Goal: Obtain resource: Download file/media

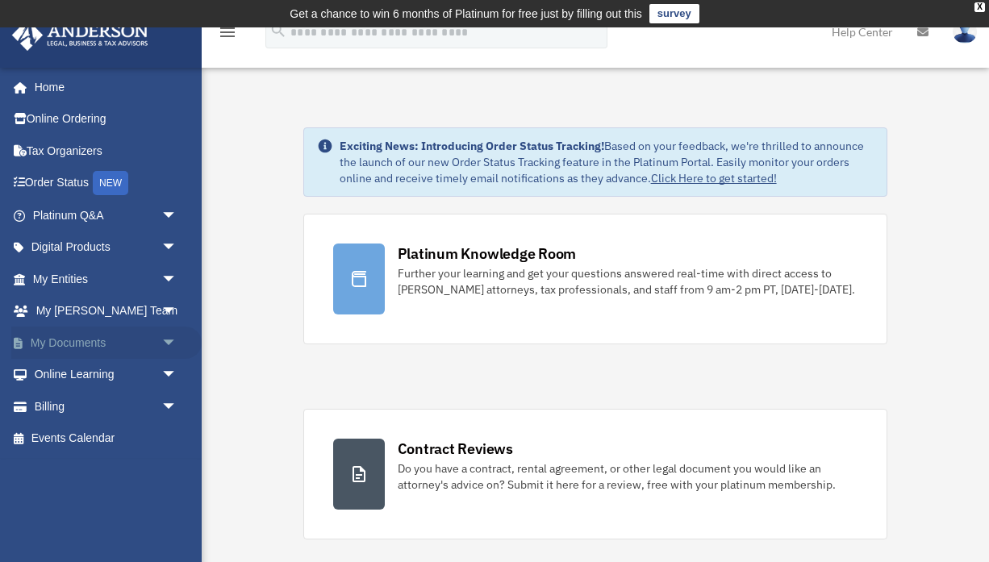
click at [169, 337] on span "arrow_drop_down" at bounding box center [177, 343] width 32 height 33
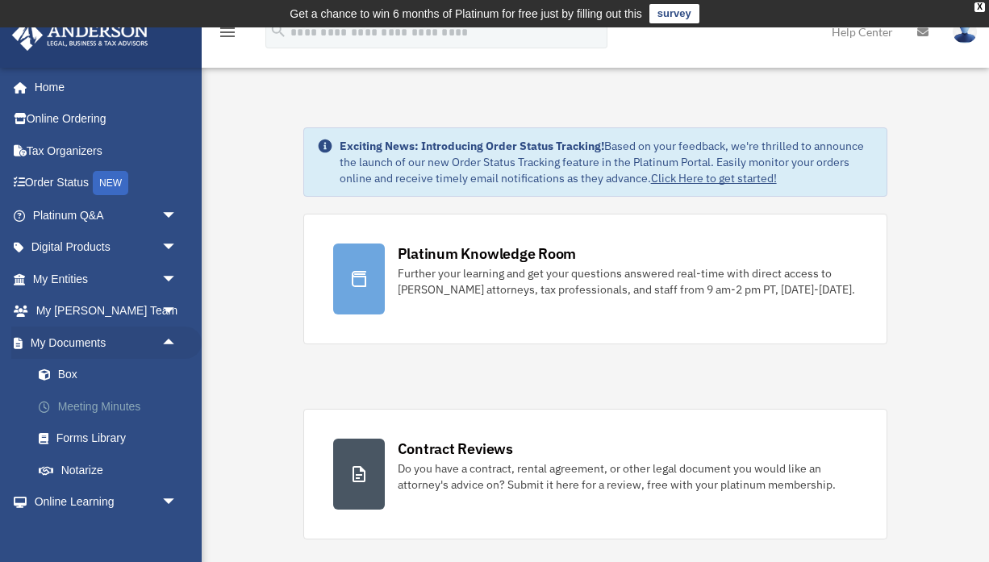
click at [105, 404] on link "Meeting Minutes" at bounding box center [112, 407] width 179 height 32
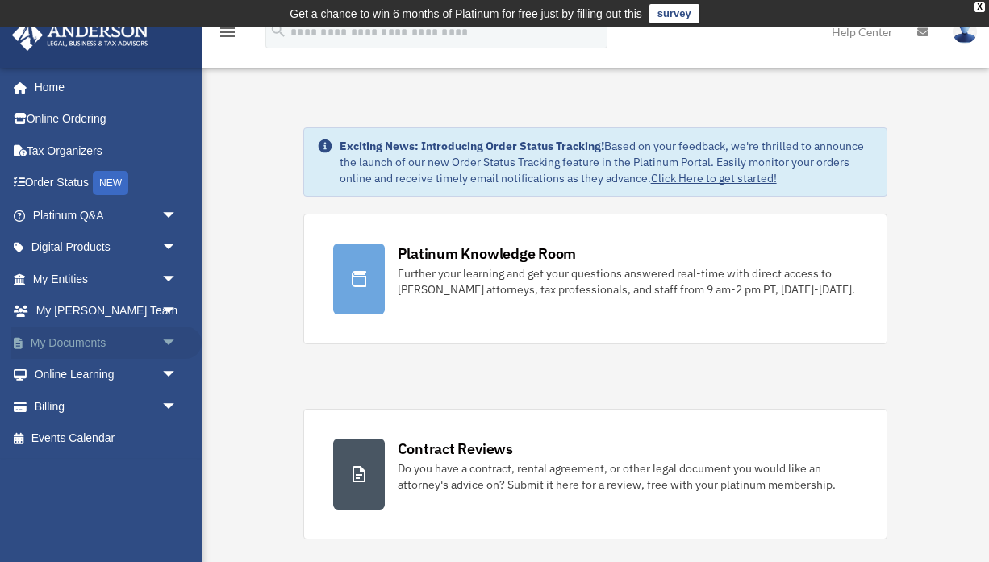
click at [164, 335] on span "arrow_drop_down" at bounding box center [177, 343] width 32 height 33
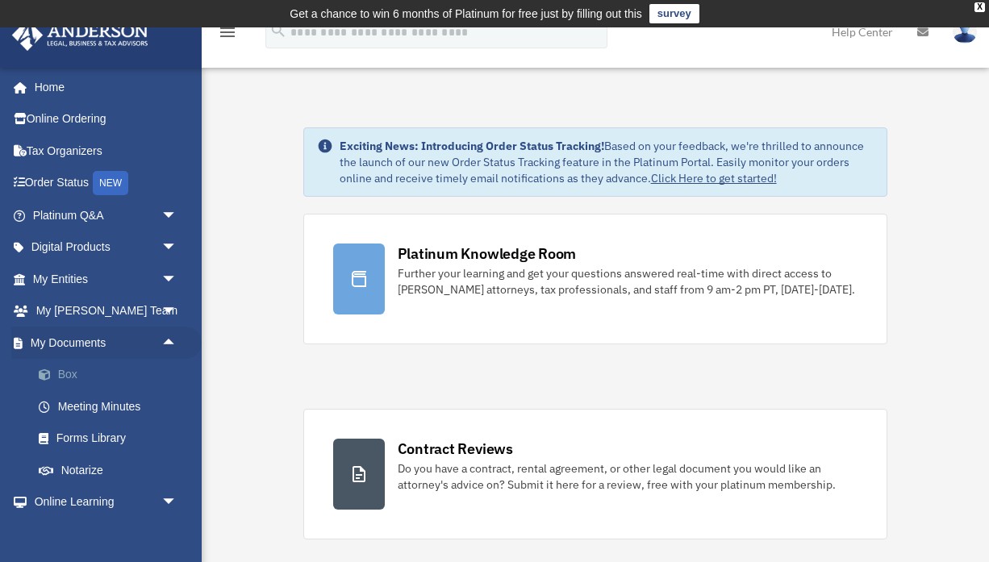
click at [69, 371] on link "Box" at bounding box center [112, 375] width 179 height 32
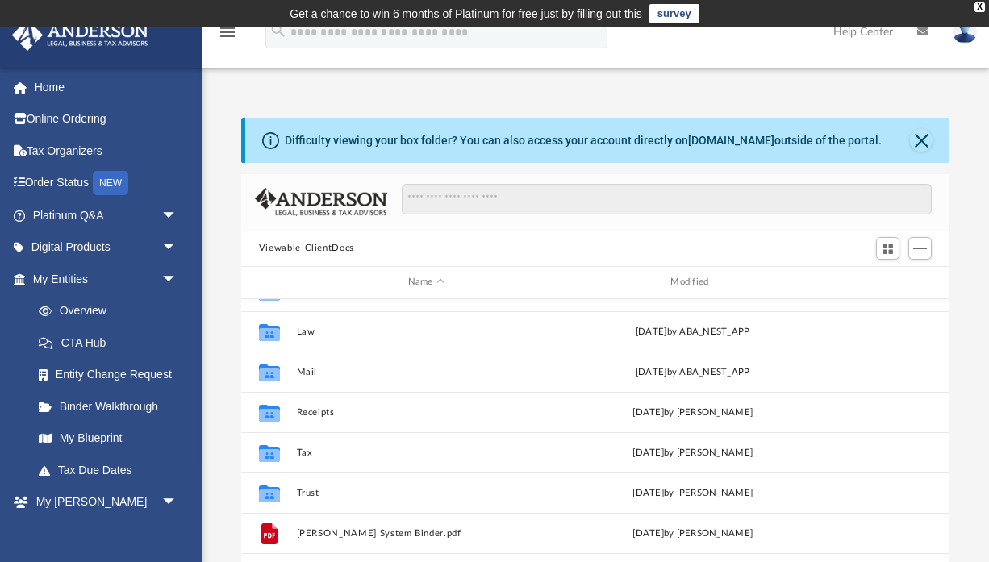
scroll to position [28, 0]
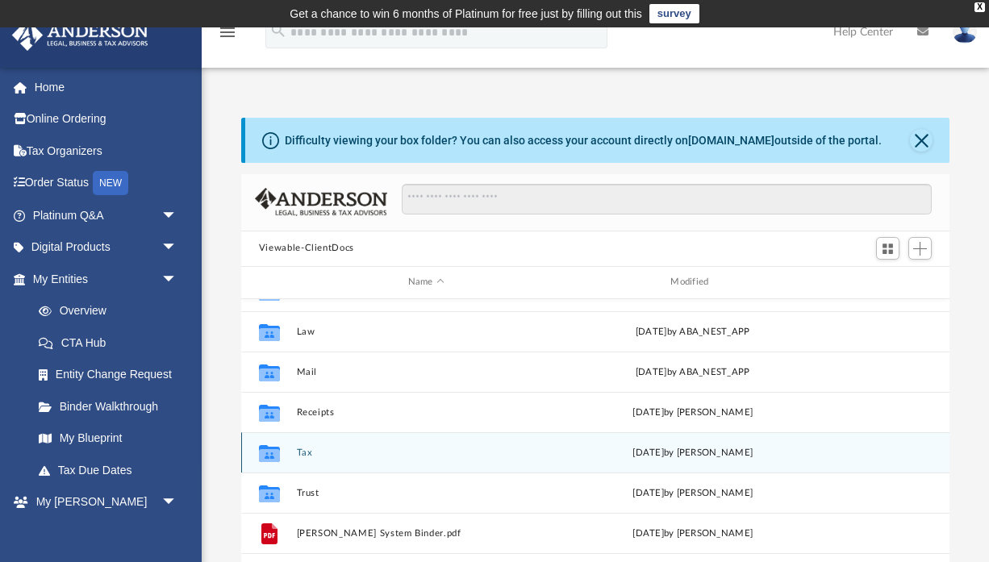
click at [298, 450] on button "Tax" at bounding box center [426, 452] width 260 height 10
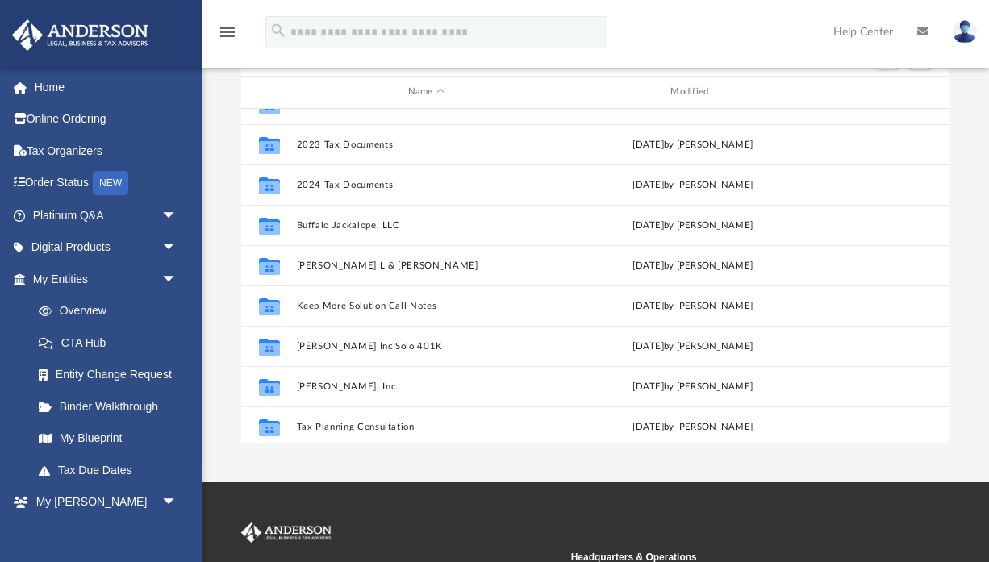
scroll to position [182, 0]
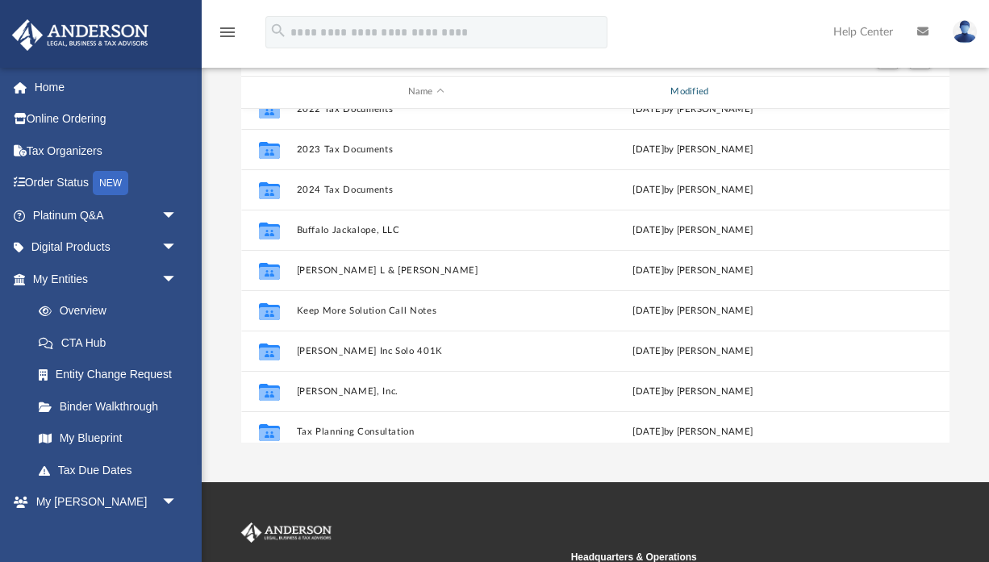
click at [676, 94] on div "Modified" at bounding box center [692, 92] width 260 height 15
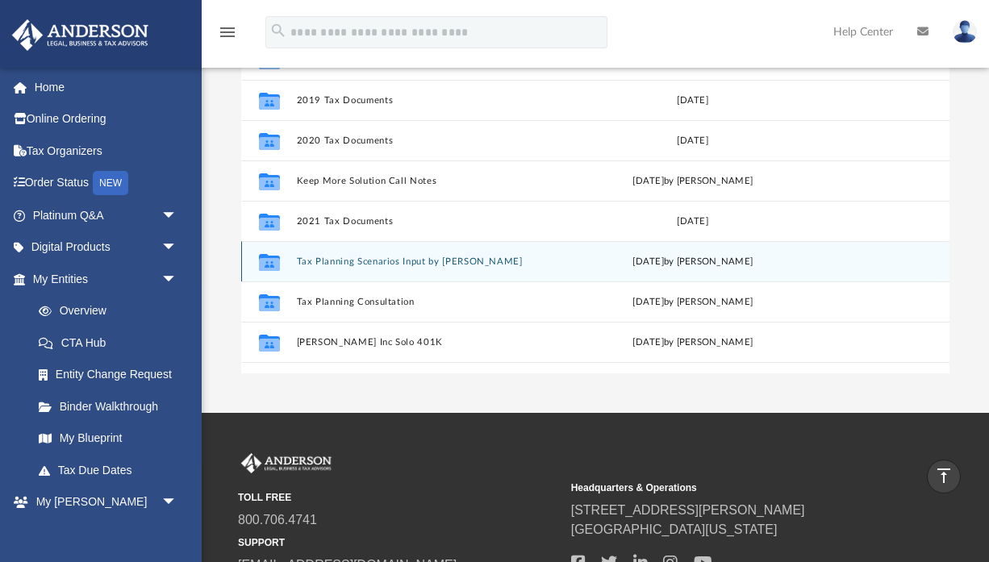
scroll to position [0, 0]
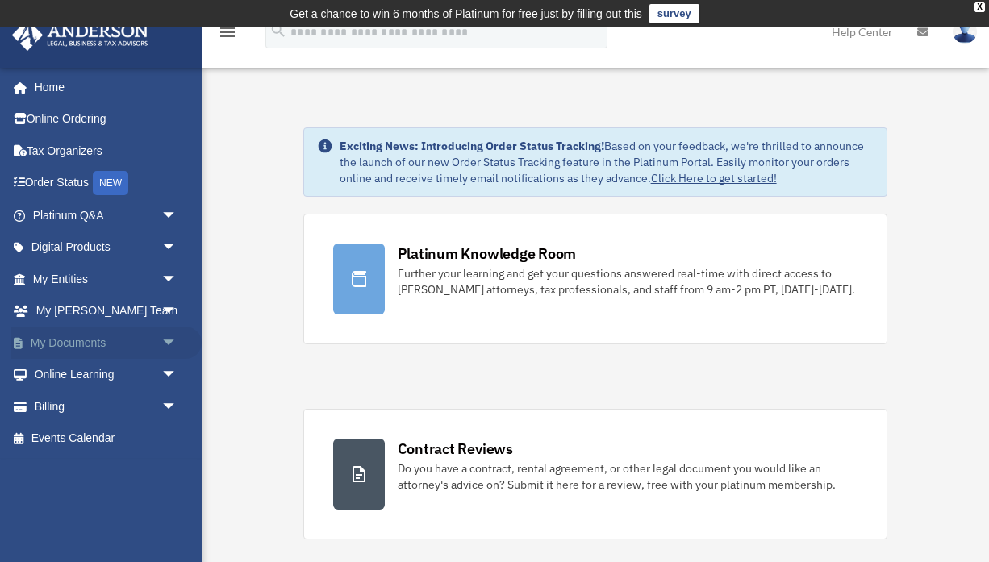
click at [170, 335] on span "arrow_drop_down" at bounding box center [177, 343] width 32 height 33
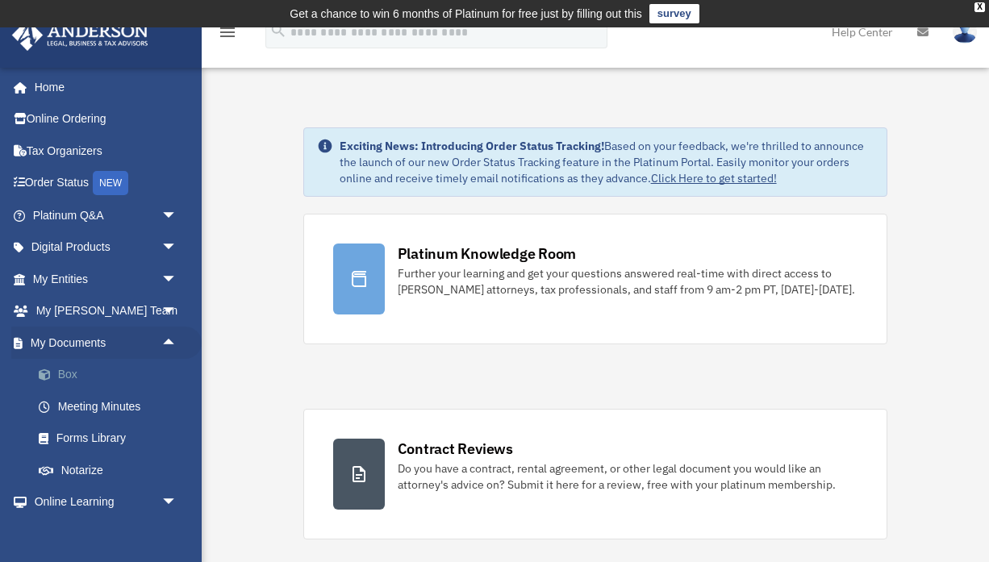
click at [69, 366] on link "Box" at bounding box center [112, 375] width 179 height 32
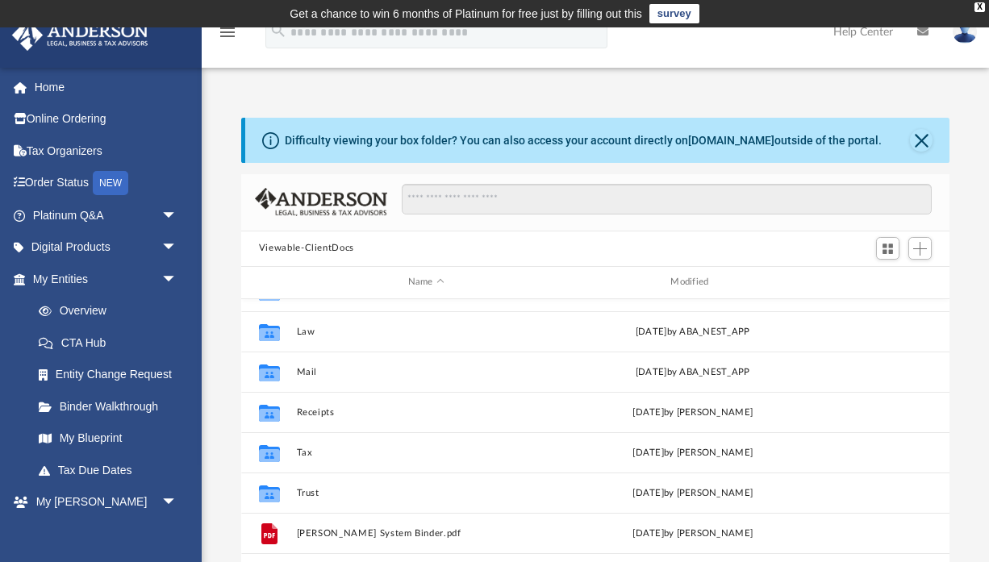
scroll to position [28, 0]
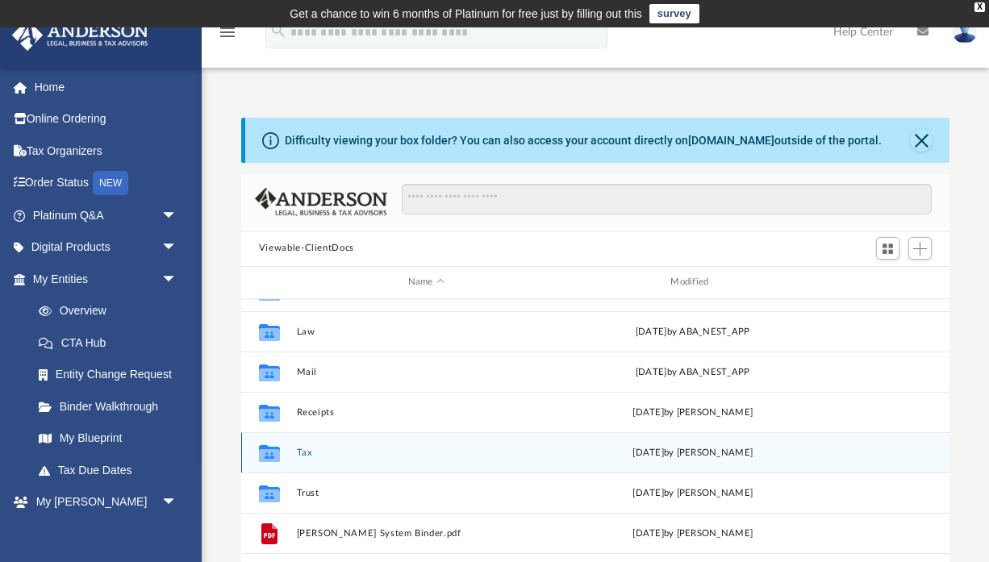
click at [305, 448] on button "Tax" at bounding box center [426, 452] width 260 height 10
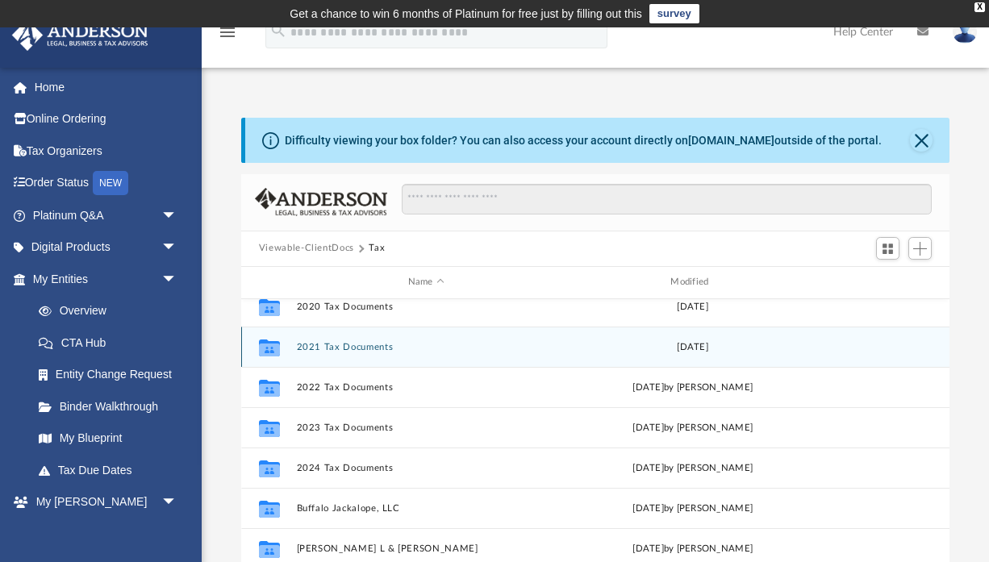
scroll to position [96, 0]
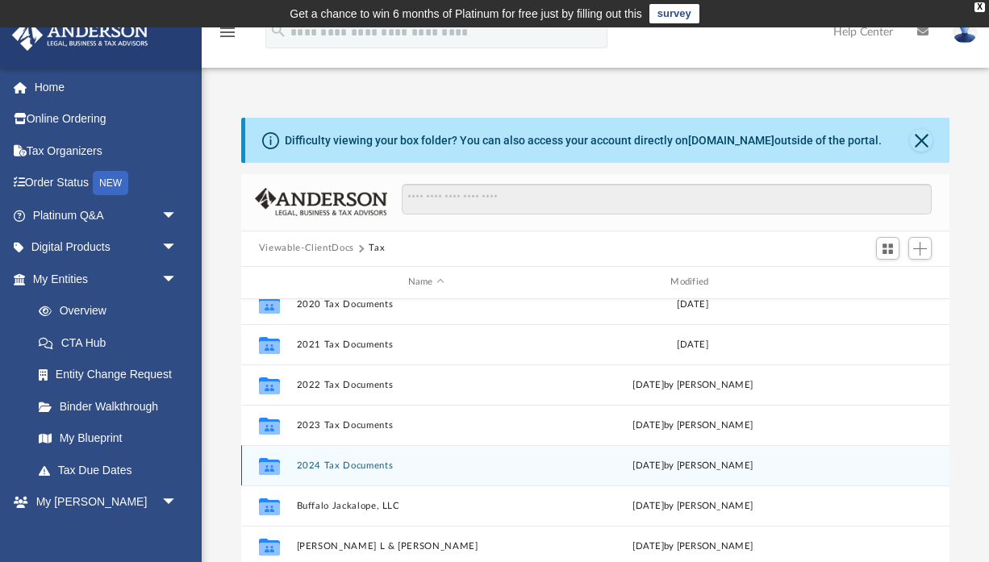
click at [344, 468] on button "2024 Tax Documents" at bounding box center [426, 465] width 260 height 10
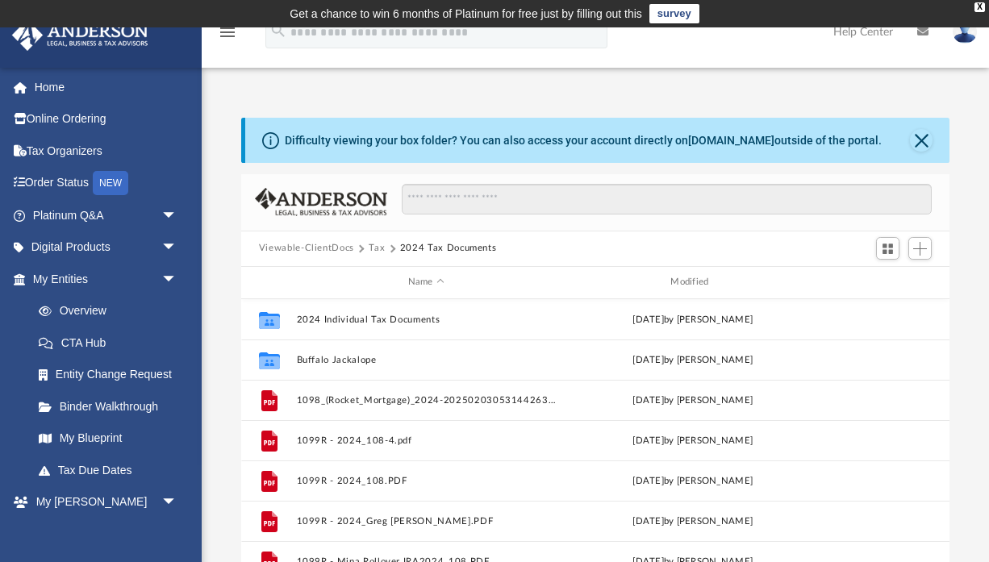
scroll to position [0, 0]
click at [373, 248] on button "Tax" at bounding box center [377, 248] width 16 height 15
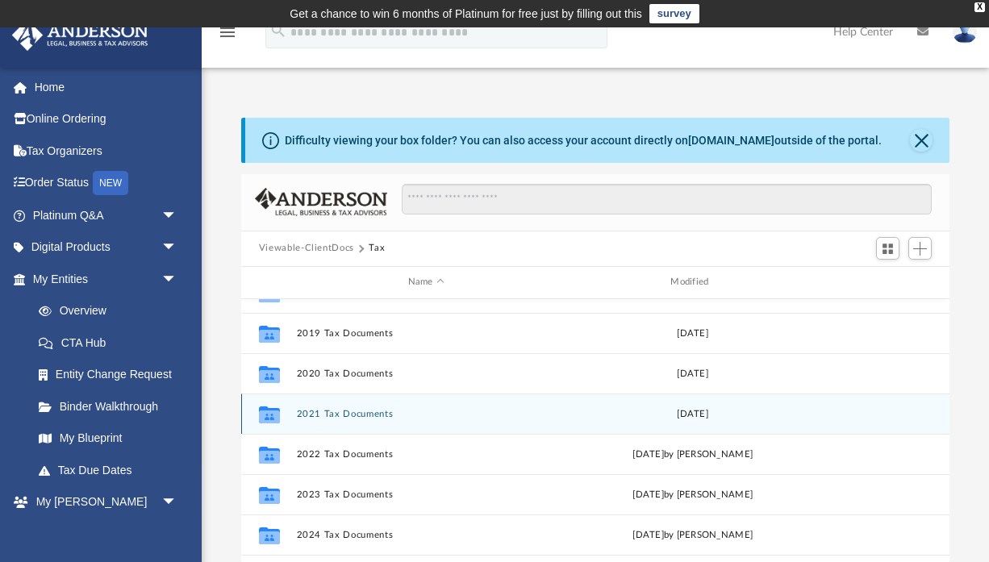
scroll to position [30, 0]
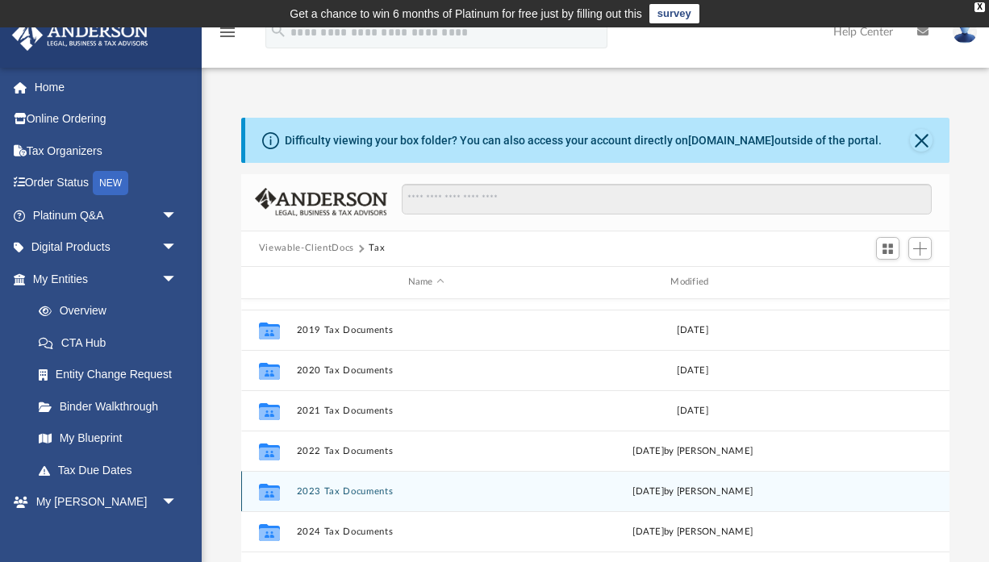
click at [348, 491] on button "2023 Tax Documents" at bounding box center [426, 491] width 260 height 10
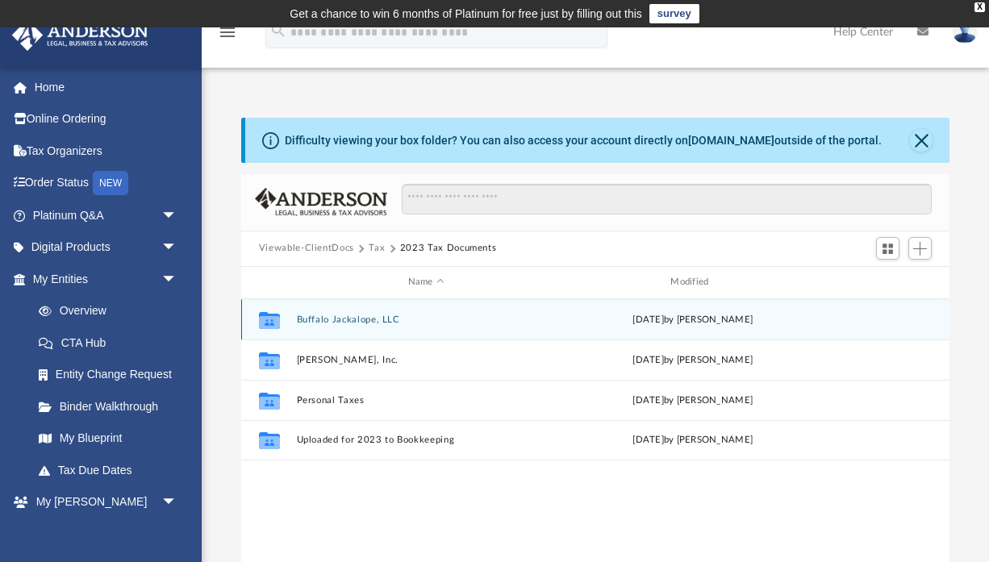
scroll to position [0, 0]
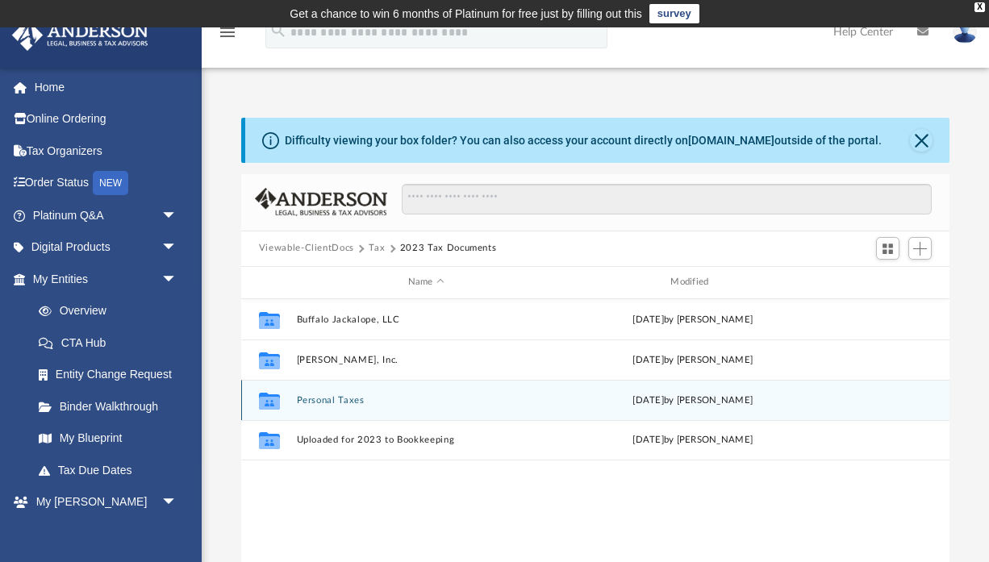
click at [329, 396] on button "Personal Taxes" at bounding box center [426, 400] width 260 height 10
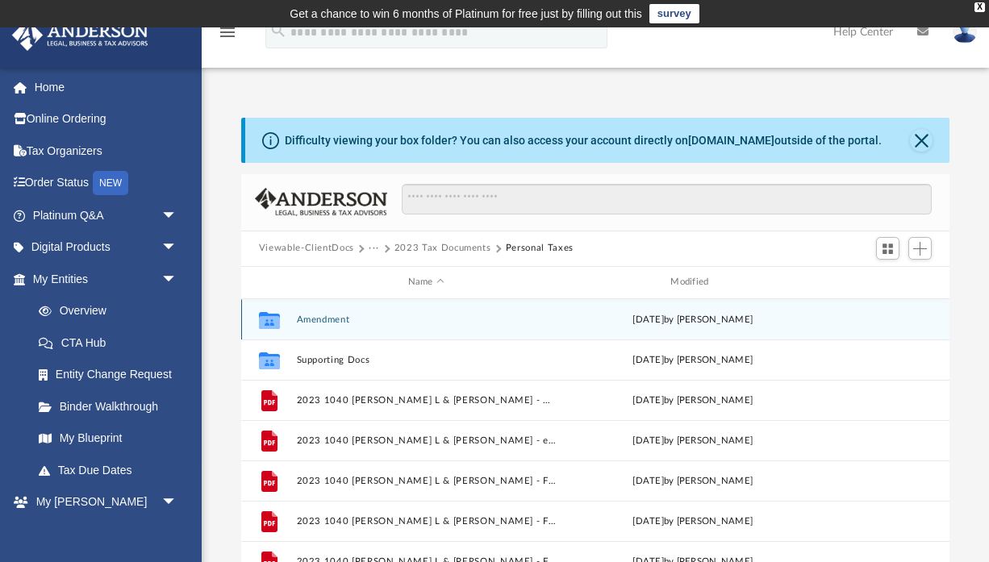
click at [321, 318] on button "Amendment" at bounding box center [426, 319] width 260 height 10
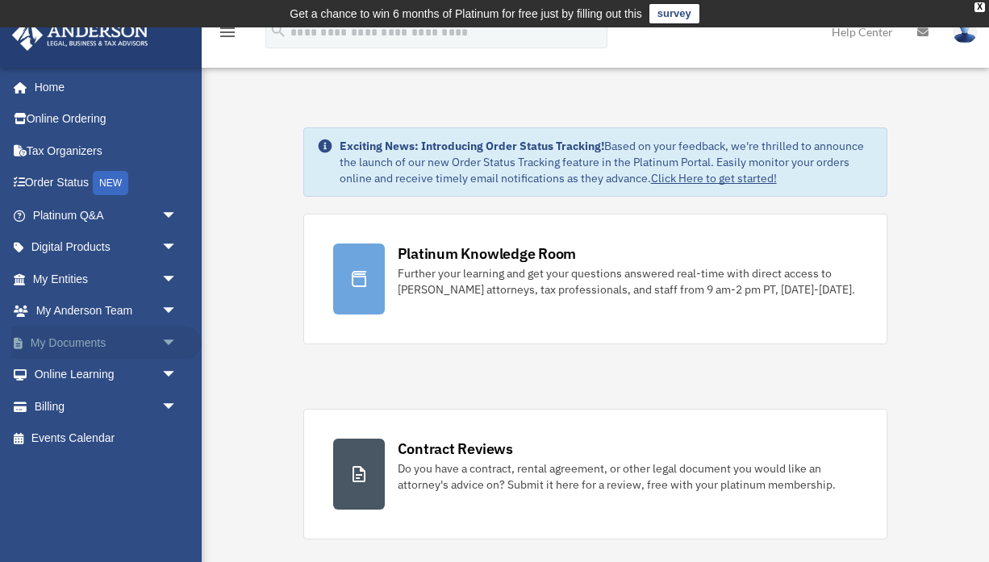
click at [171, 332] on span "arrow_drop_down" at bounding box center [177, 343] width 32 height 33
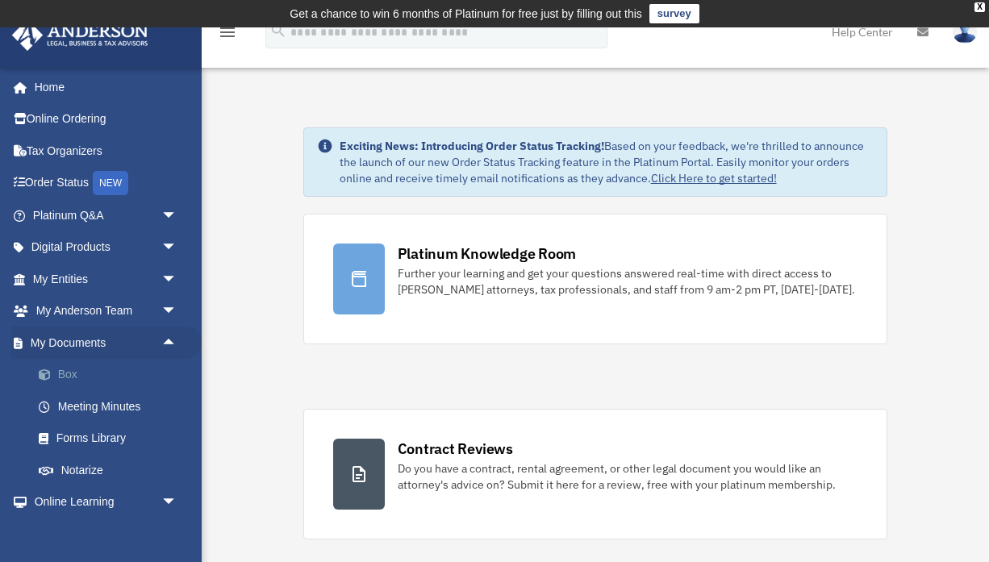
click at [70, 365] on link "Box" at bounding box center [112, 375] width 179 height 32
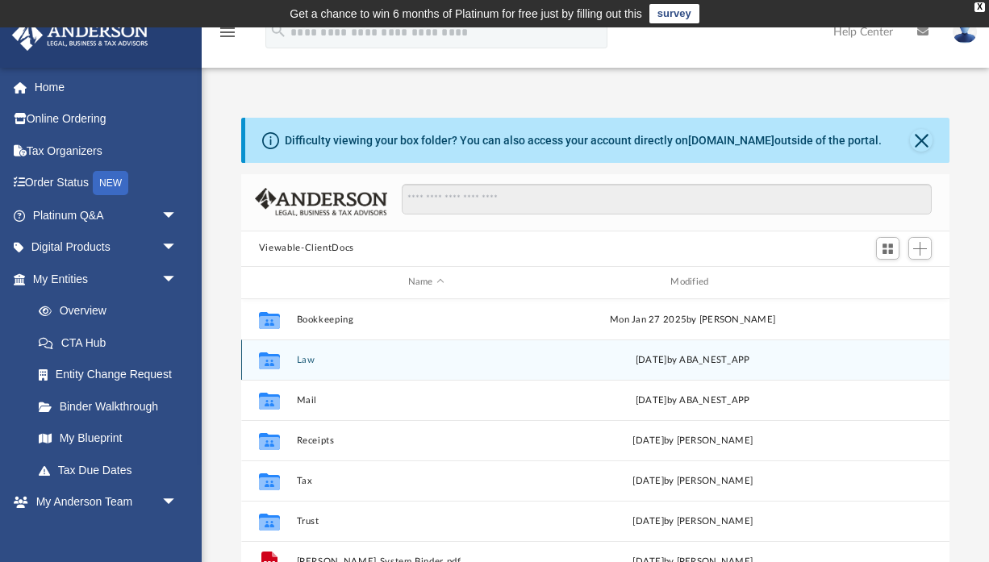
click at [311, 360] on button "Law" at bounding box center [426, 359] width 260 height 10
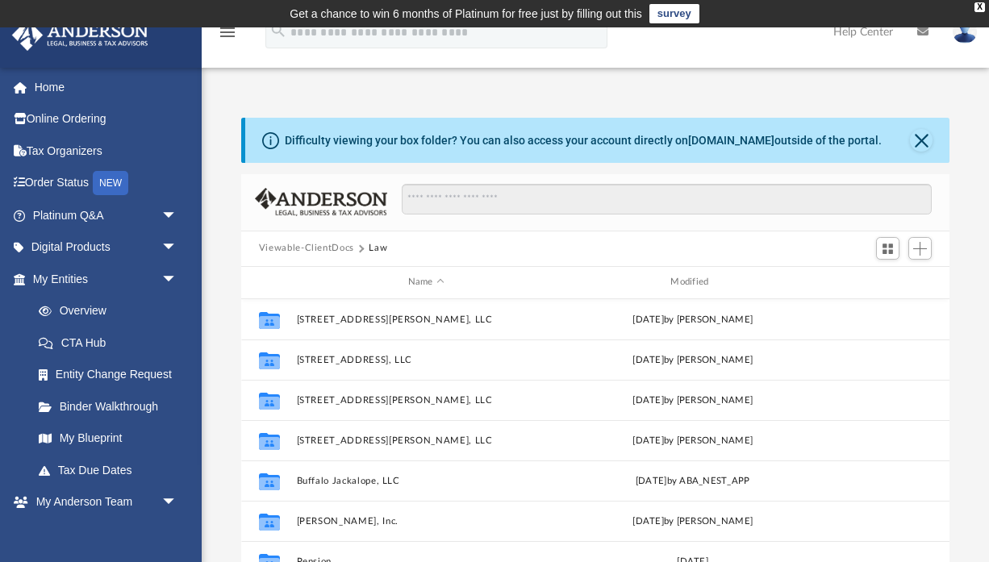
click at [328, 251] on button "Viewable-ClientDocs" at bounding box center [306, 248] width 95 height 15
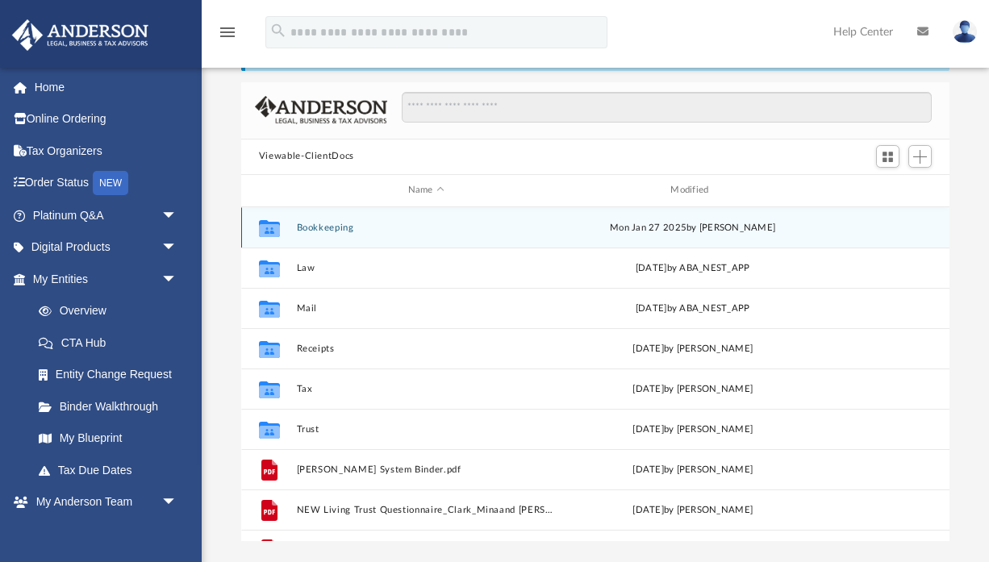
scroll to position [102, 0]
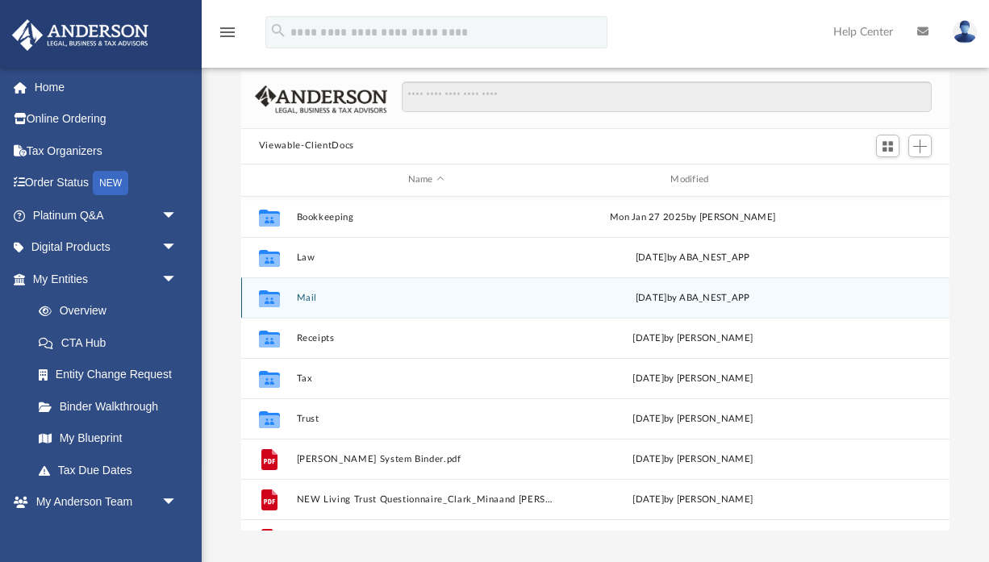
click at [304, 298] on button "Mail" at bounding box center [426, 297] width 260 height 10
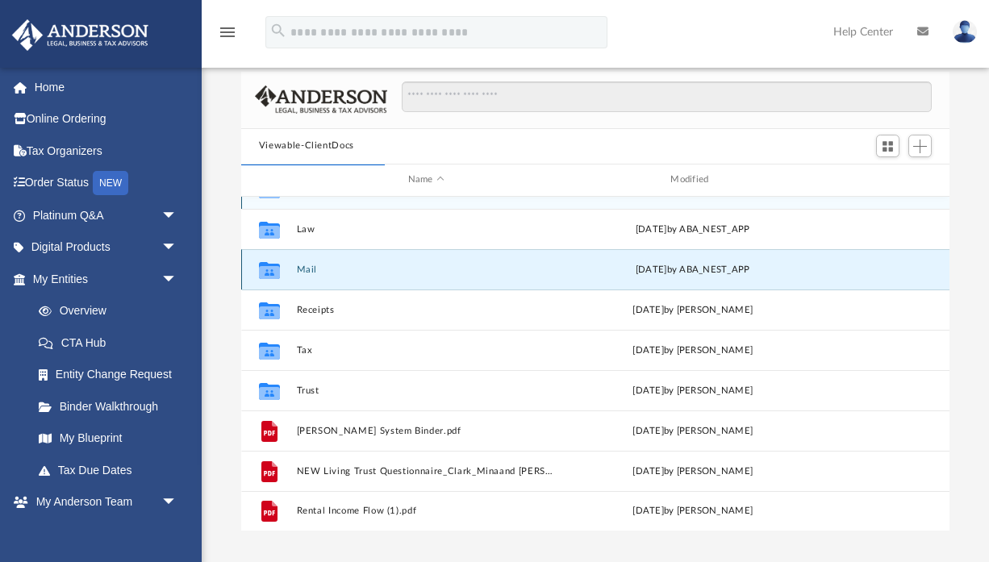
scroll to position [0, 0]
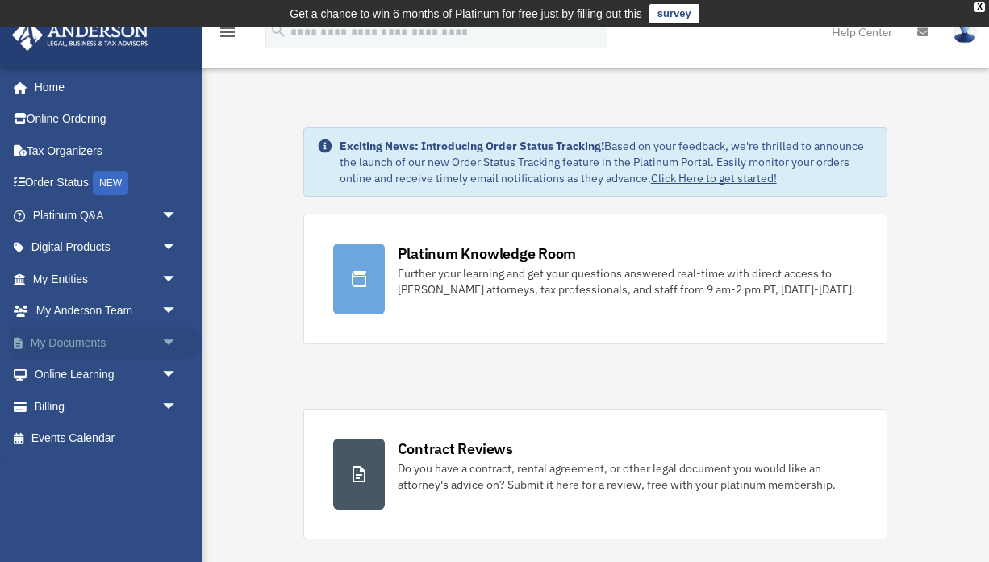
click at [72, 346] on link "My Documents arrow_drop_down" at bounding box center [106, 343] width 190 height 32
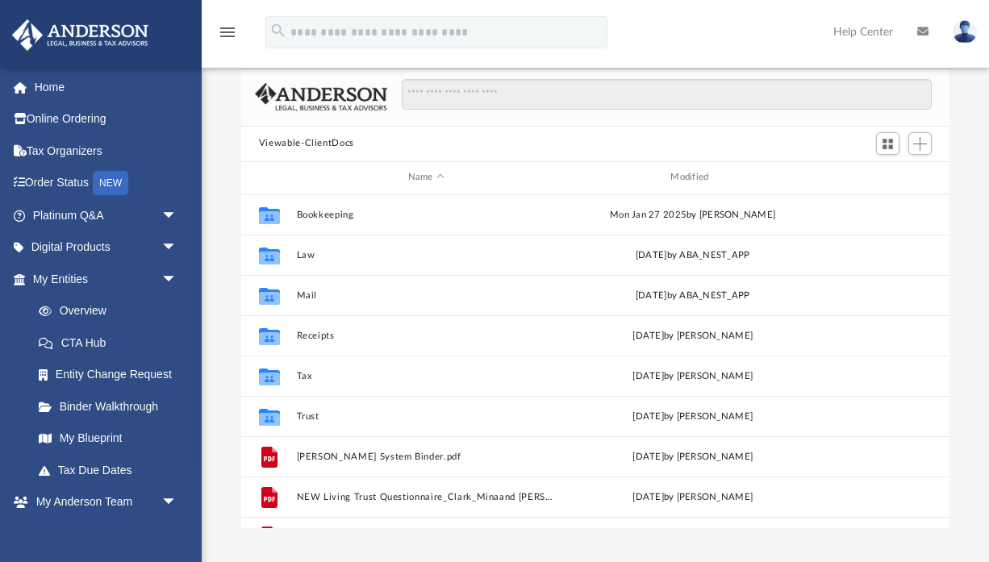
scroll to position [111, 0]
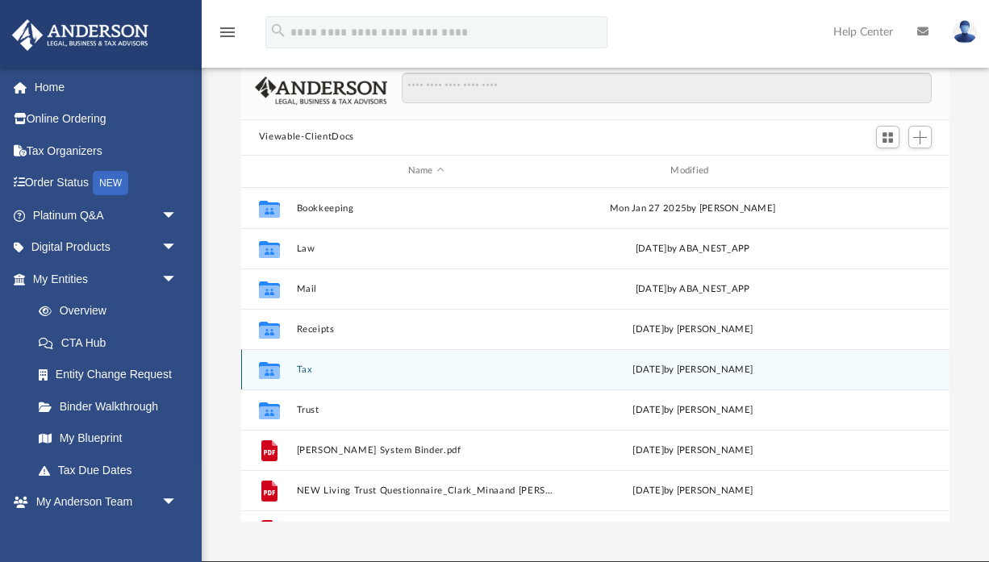
click at [303, 367] on button "Tax" at bounding box center [426, 369] width 260 height 10
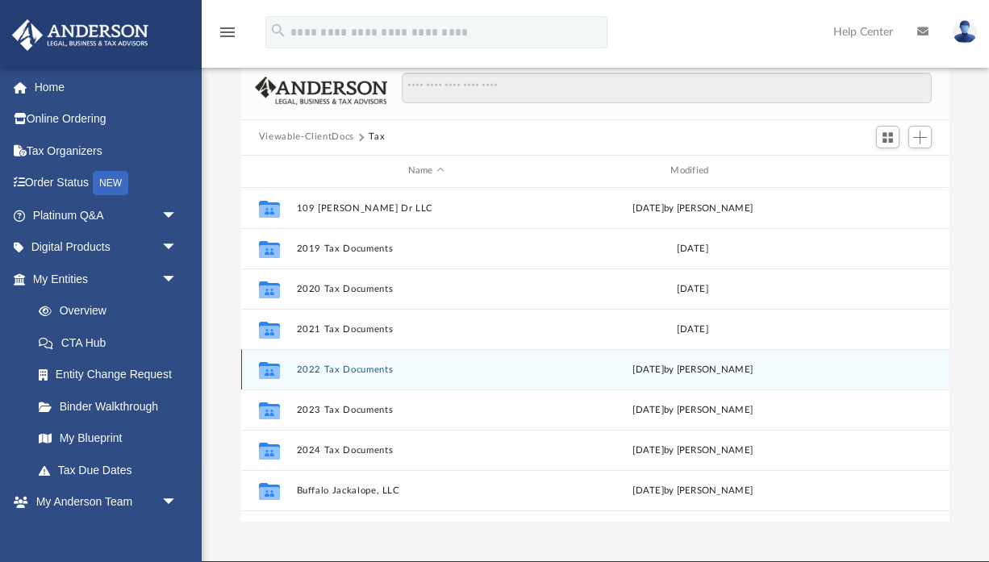
click at [360, 372] on button "2022 Tax Documents" at bounding box center [426, 369] width 260 height 10
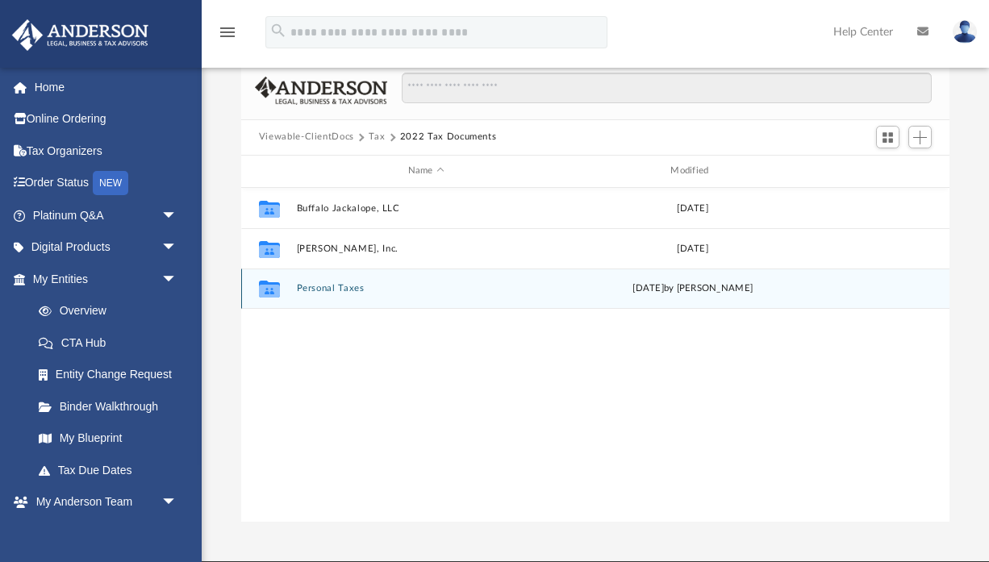
click at [330, 288] on button "Personal Taxes" at bounding box center [426, 288] width 260 height 10
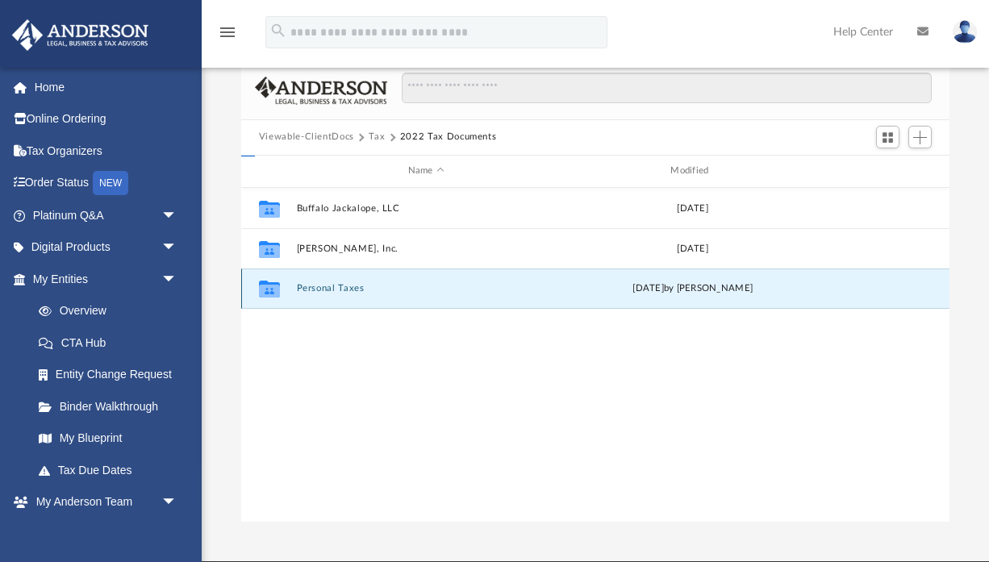
click at [330, 288] on button "Personal Taxes" at bounding box center [426, 288] width 260 height 10
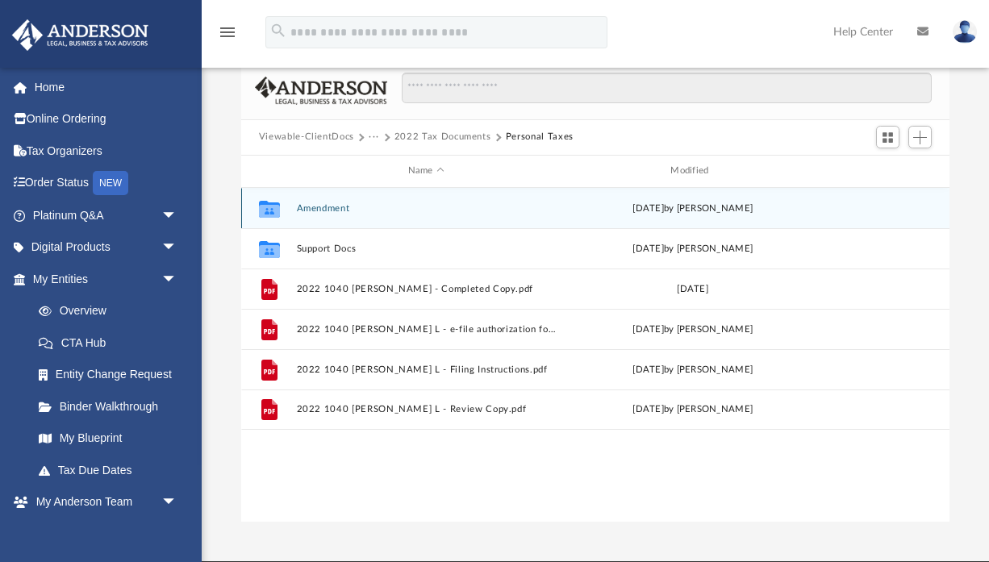
click at [316, 203] on button "Amendment" at bounding box center [426, 208] width 260 height 10
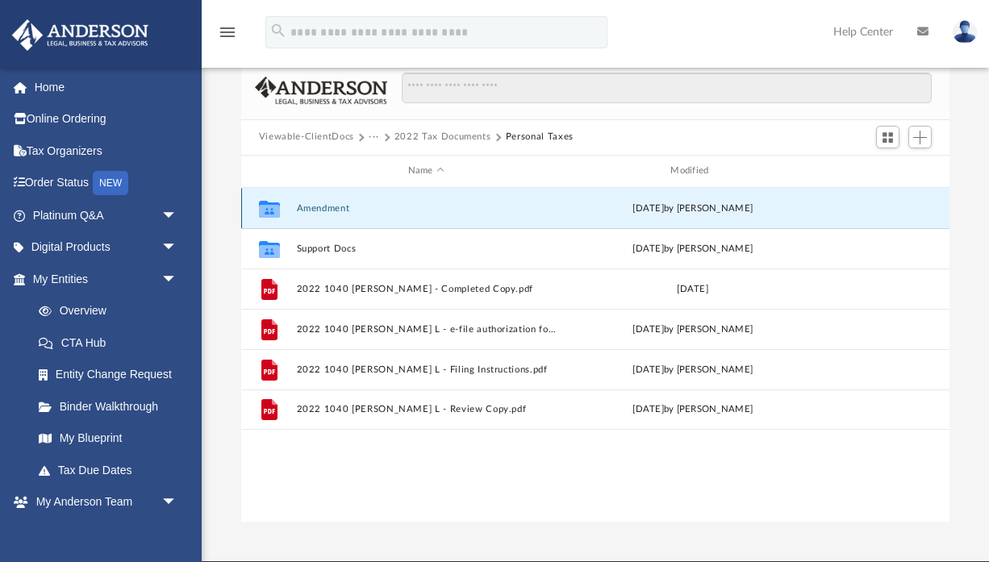
click at [316, 203] on button "Amendment" at bounding box center [426, 208] width 260 height 10
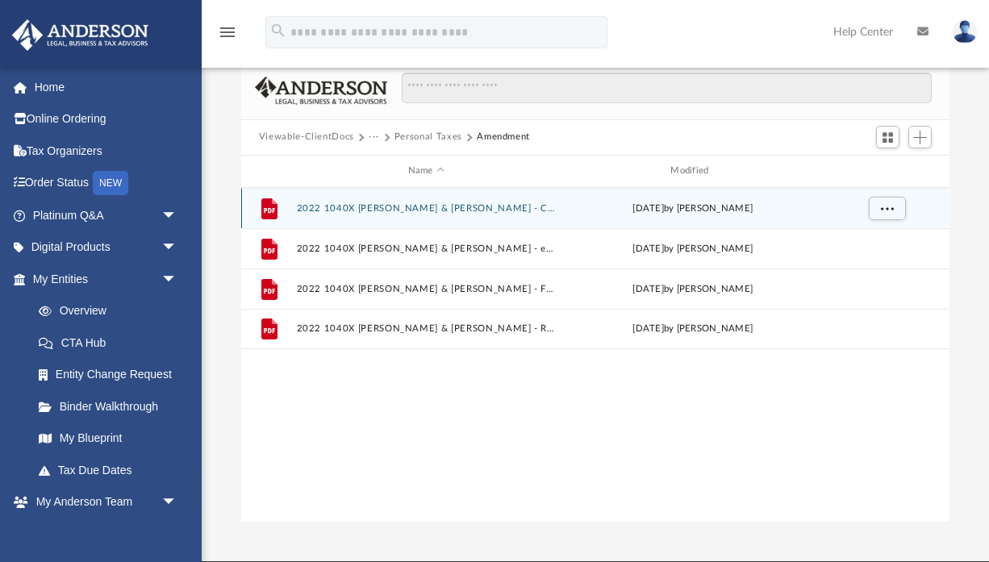
click at [334, 207] on button "2022 1040X [PERSON_NAME] & [PERSON_NAME] - Completed Copy.pdf" at bounding box center [426, 208] width 260 height 10
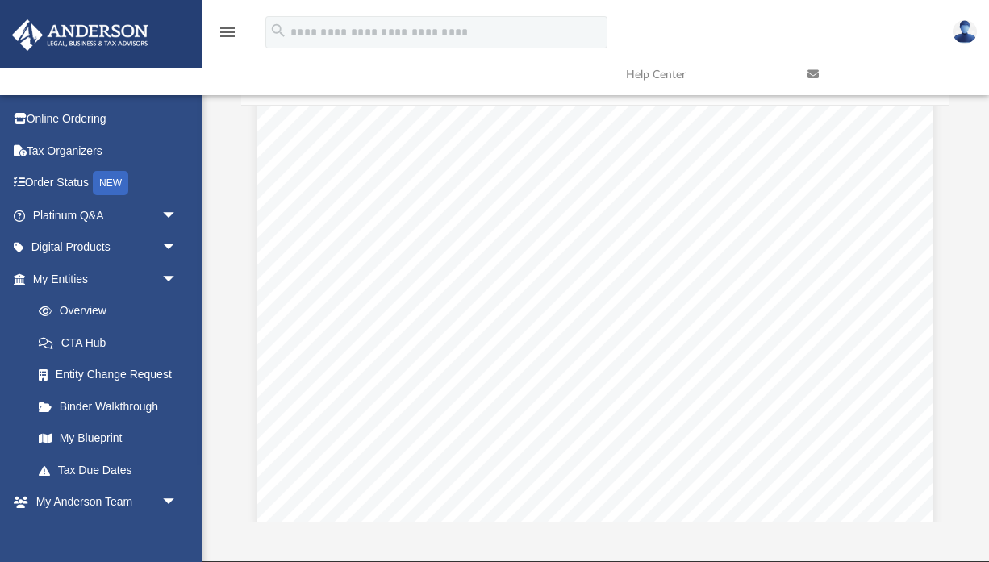
scroll to position [7578, 0]
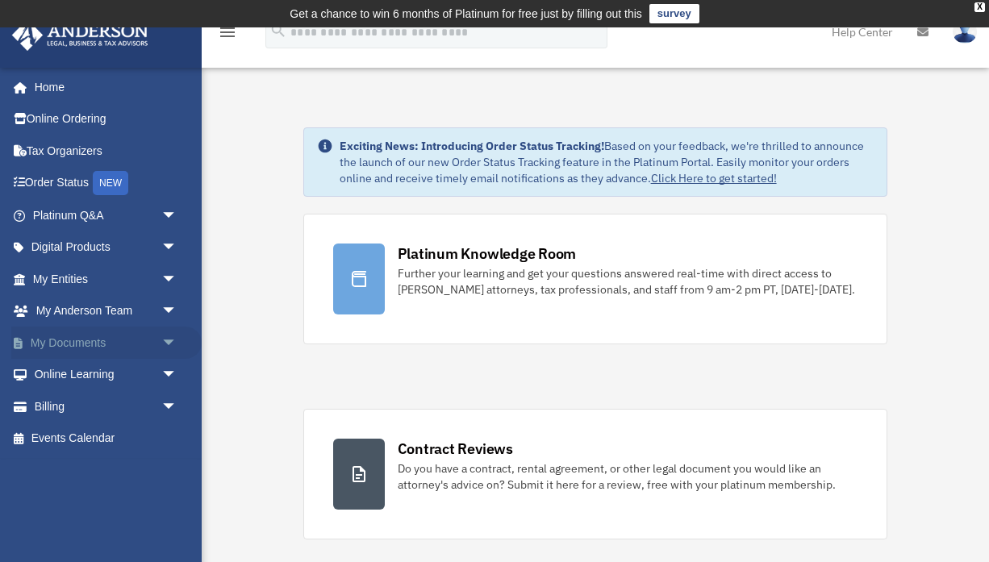
click at [166, 336] on span "arrow_drop_down" at bounding box center [177, 343] width 32 height 33
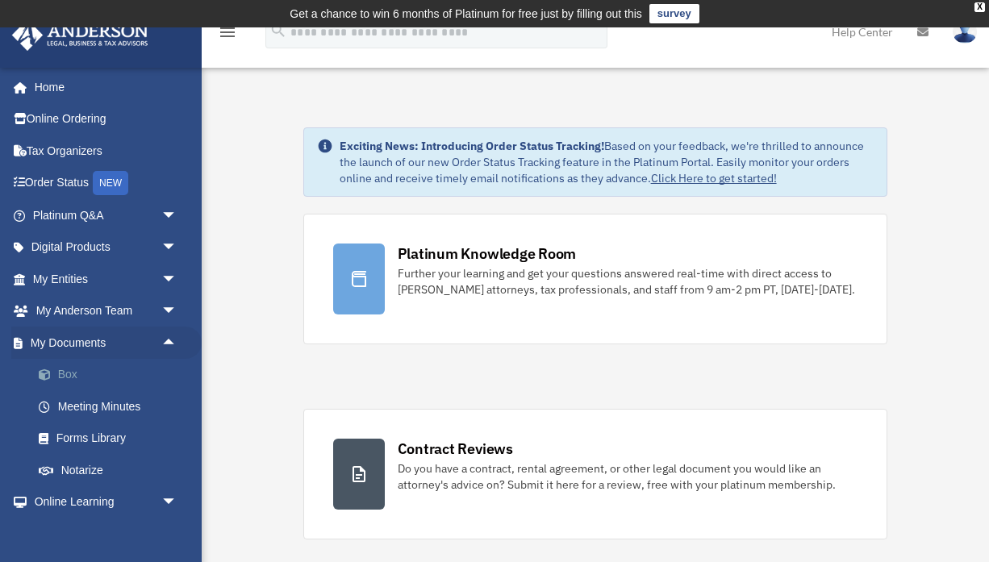
click at [58, 366] on link "Box" at bounding box center [112, 375] width 179 height 32
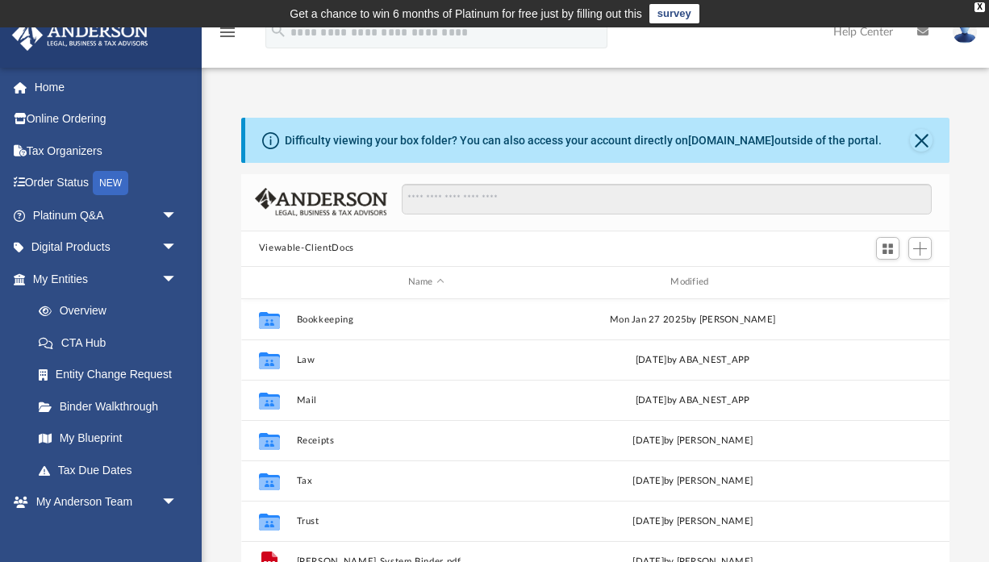
scroll to position [367, 709]
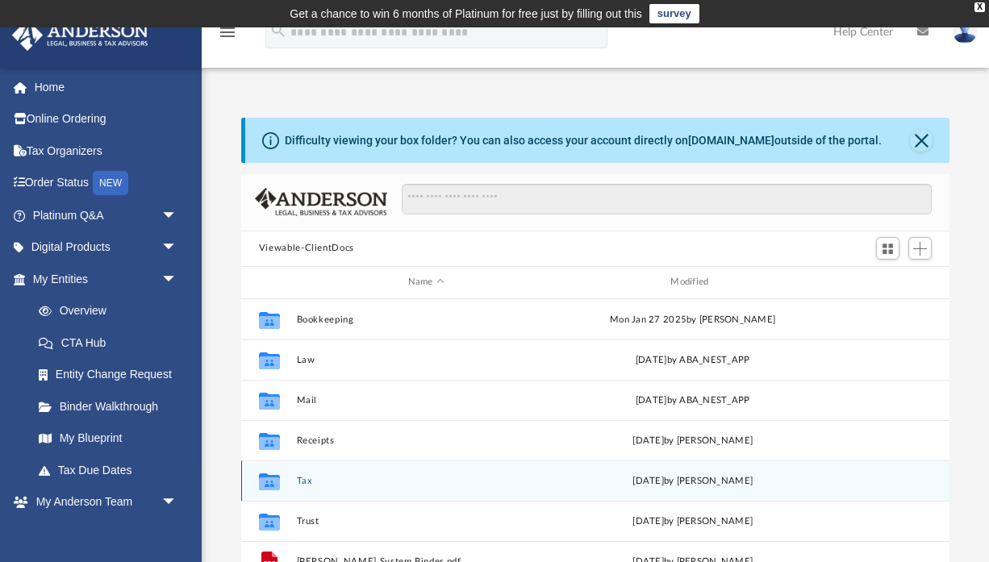
click at [303, 479] on button "Tax" at bounding box center [426, 480] width 260 height 10
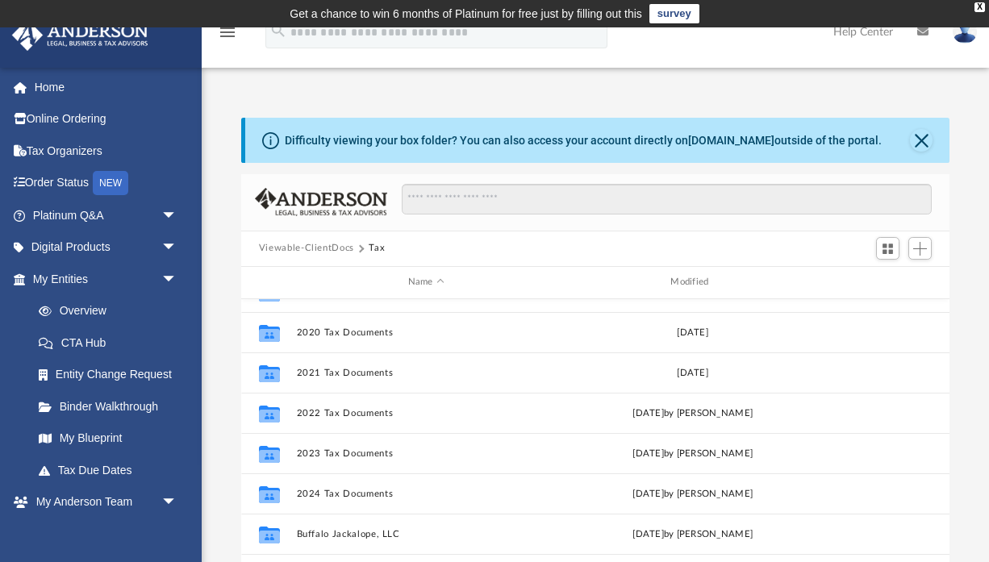
scroll to position [73, 0]
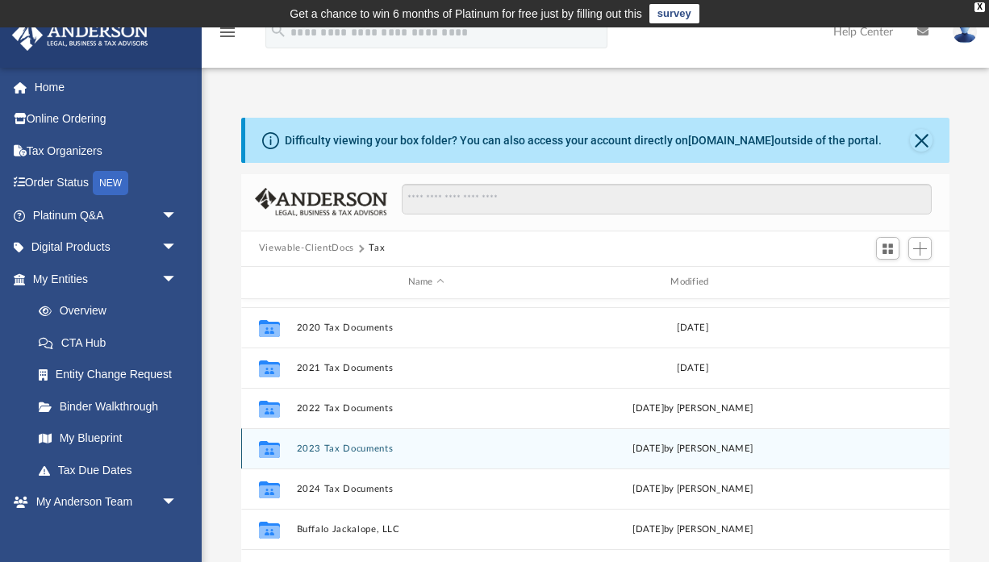
click at [358, 445] on button "2023 Tax Documents" at bounding box center [426, 448] width 260 height 10
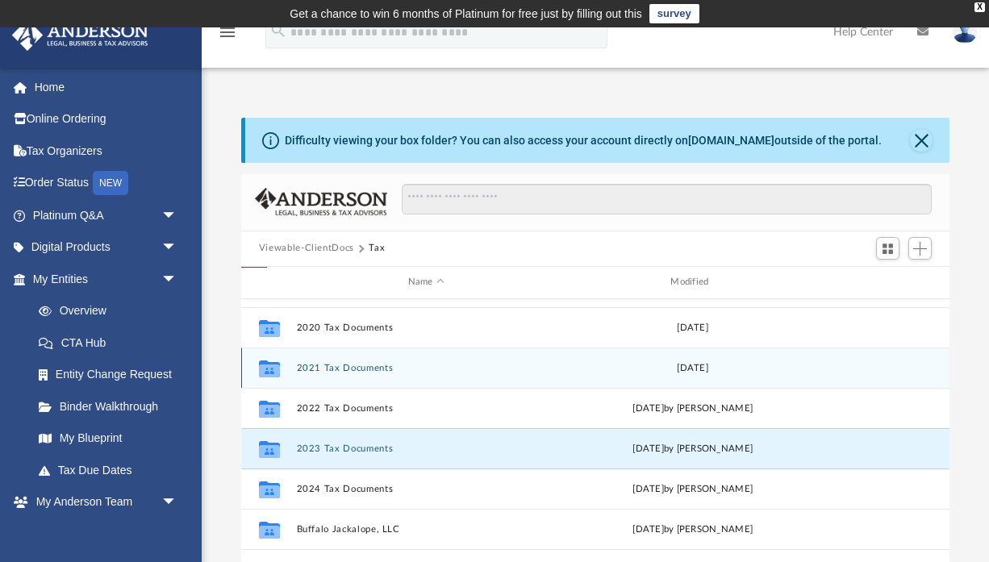
scroll to position [0, 0]
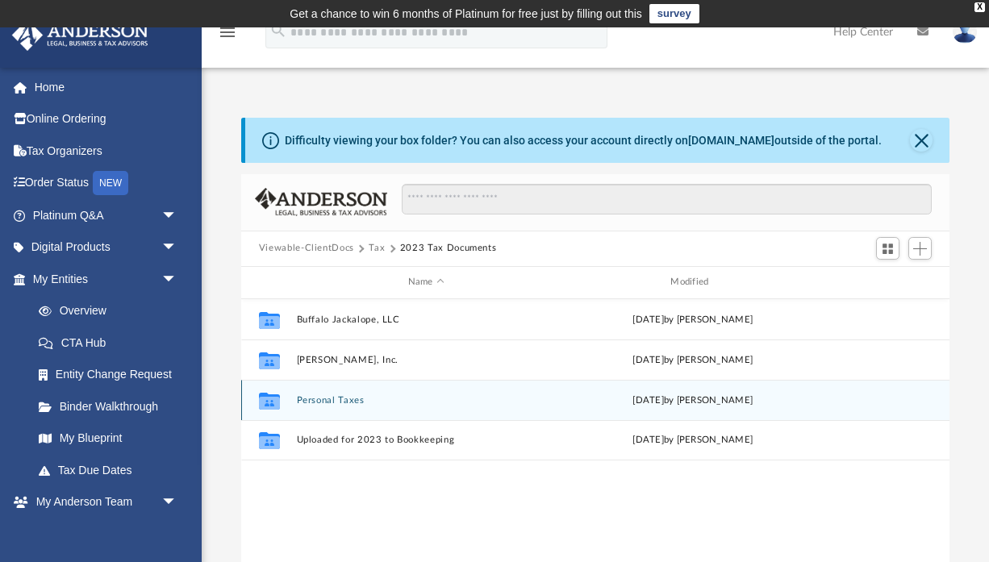
click at [343, 396] on button "Personal Taxes" at bounding box center [426, 400] width 260 height 10
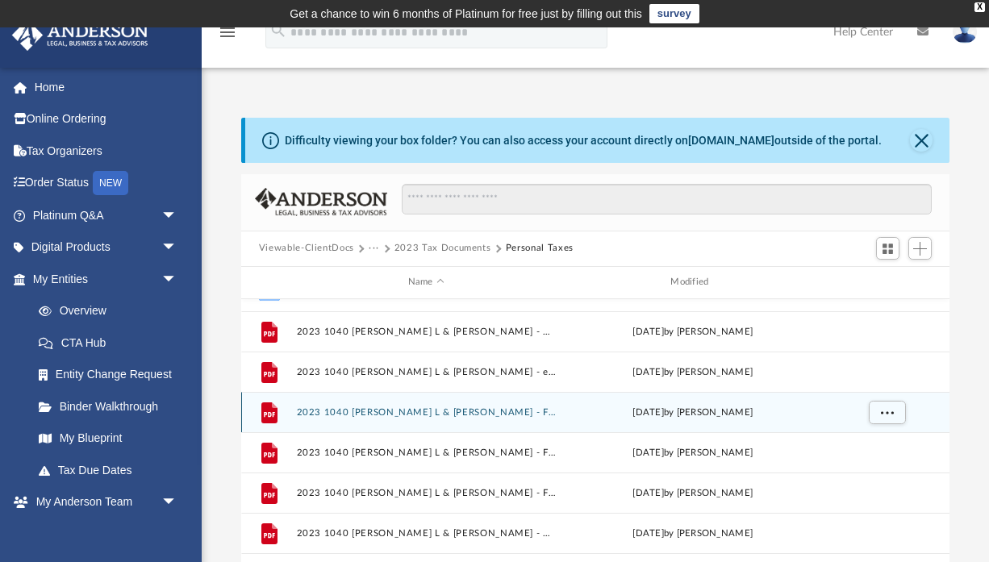
scroll to position [69, 0]
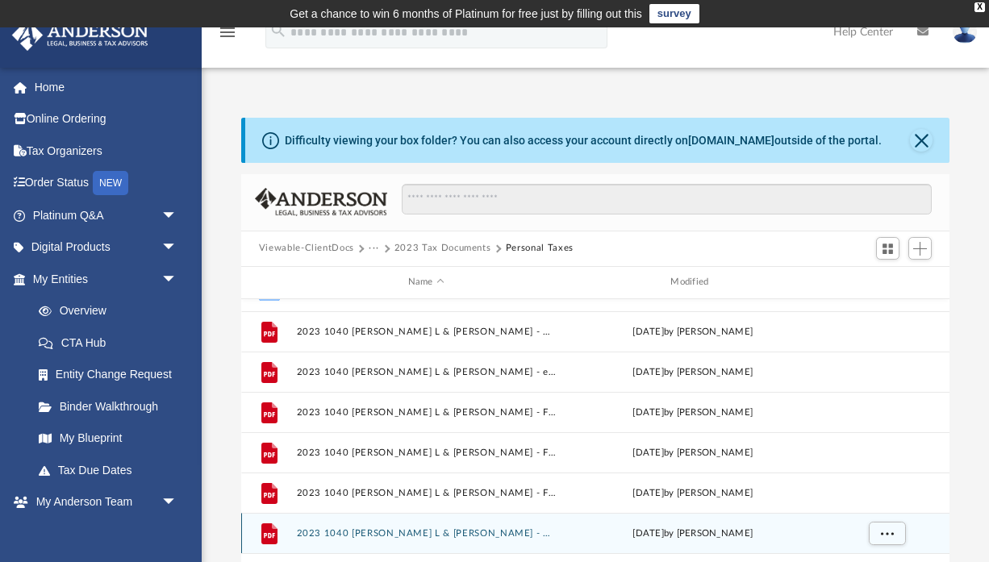
click at [324, 532] on button "2023 1040 Clark, Mina L & Gregory - MD Return.pdf" at bounding box center [426, 533] width 260 height 10
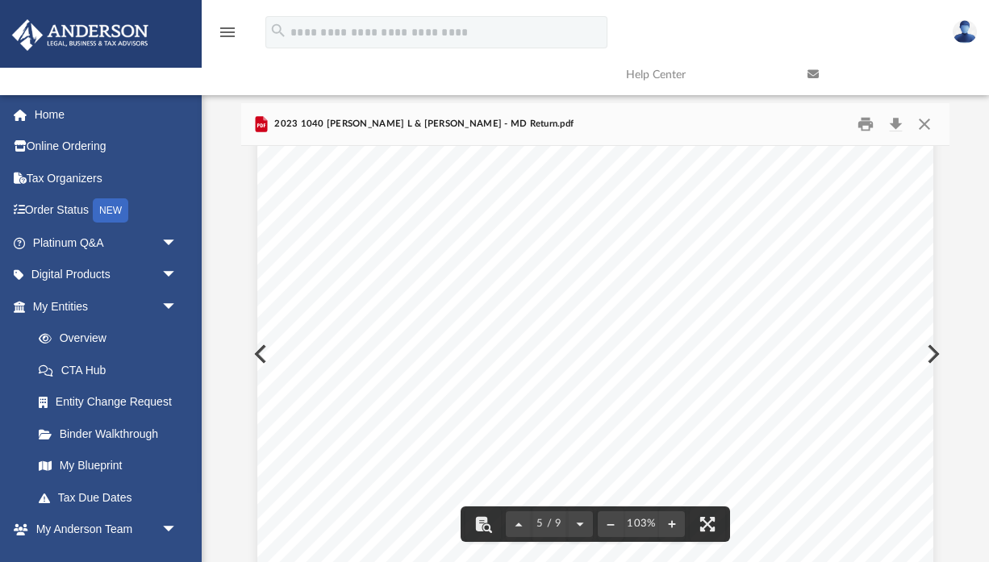
scroll to position [4069, 0]
